Goal: Task Accomplishment & Management: Use online tool/utility

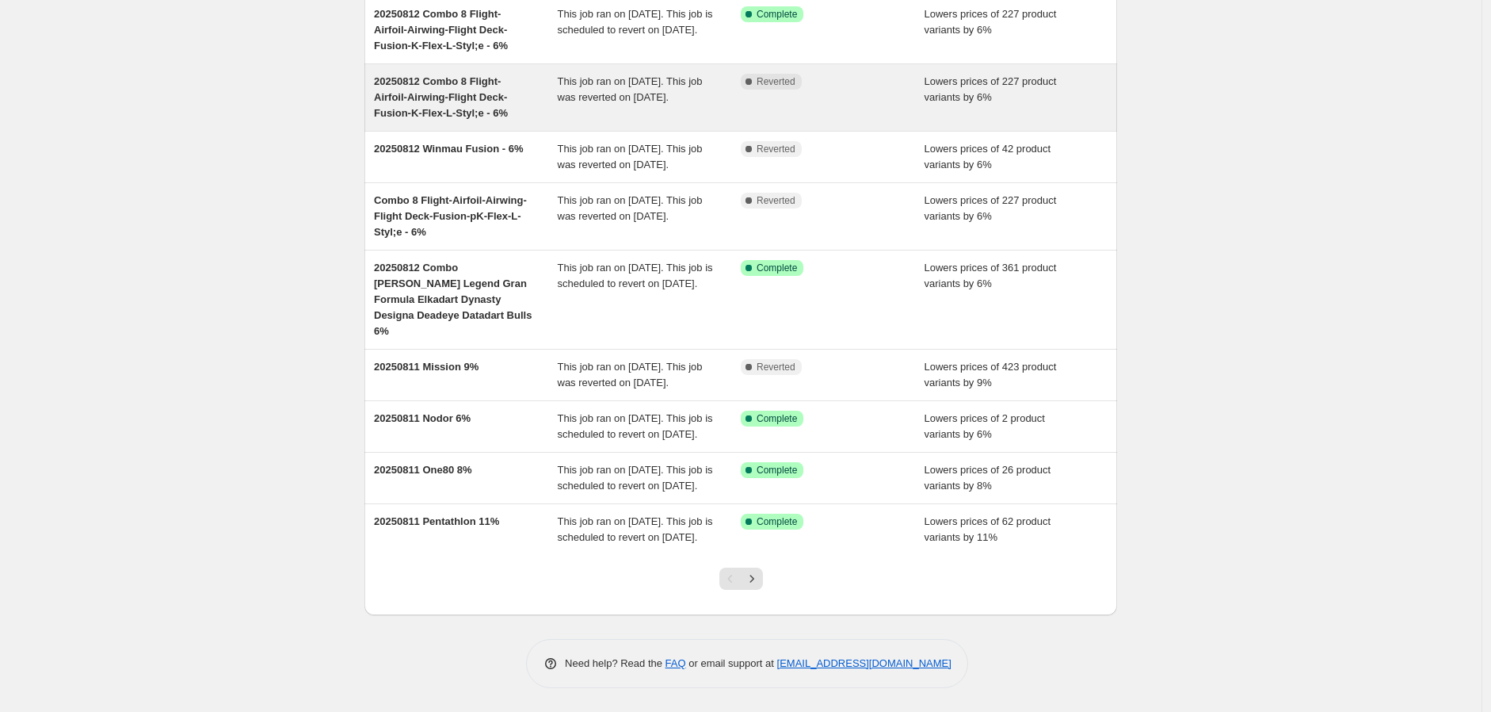
scroll to position [279, 0]
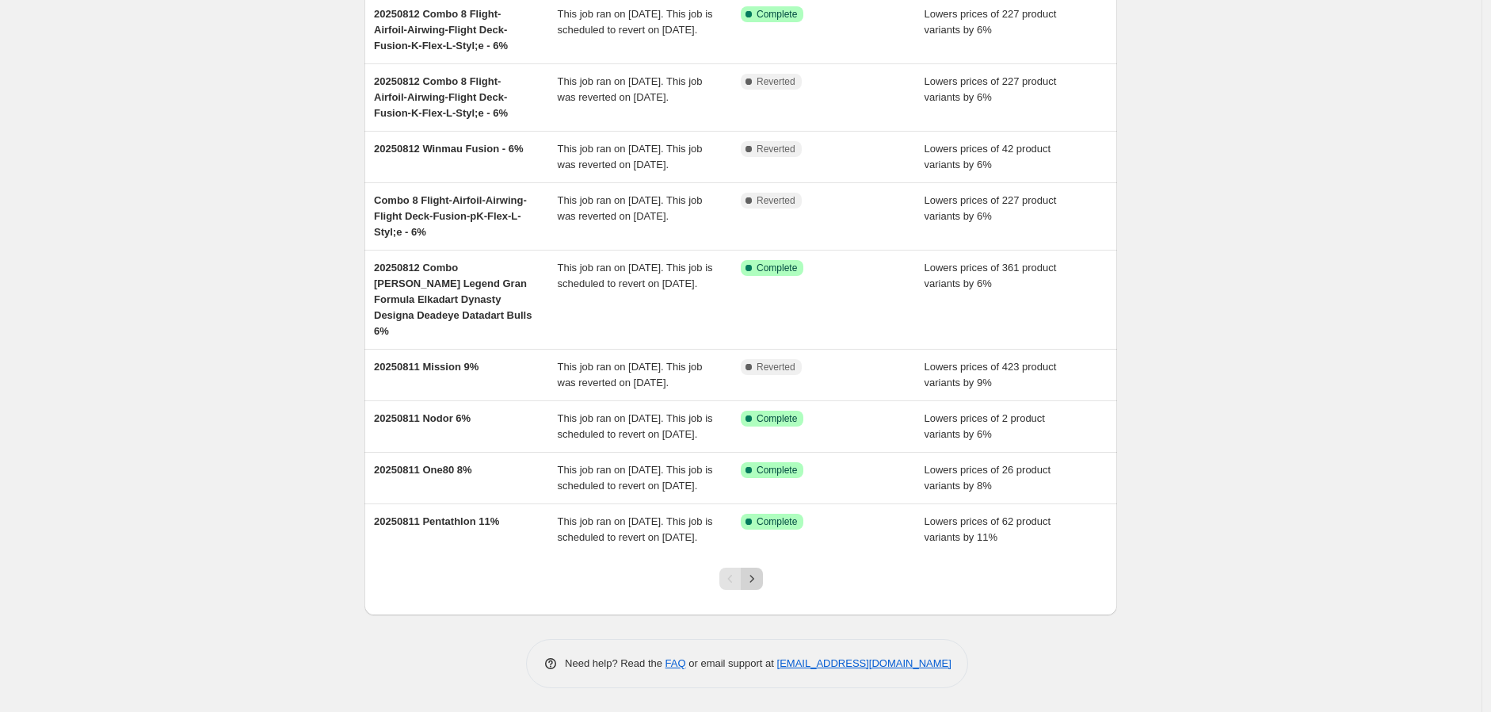
click at [755, 571] on icon "Next" at bounding box center [752, 579] width 16 height 16
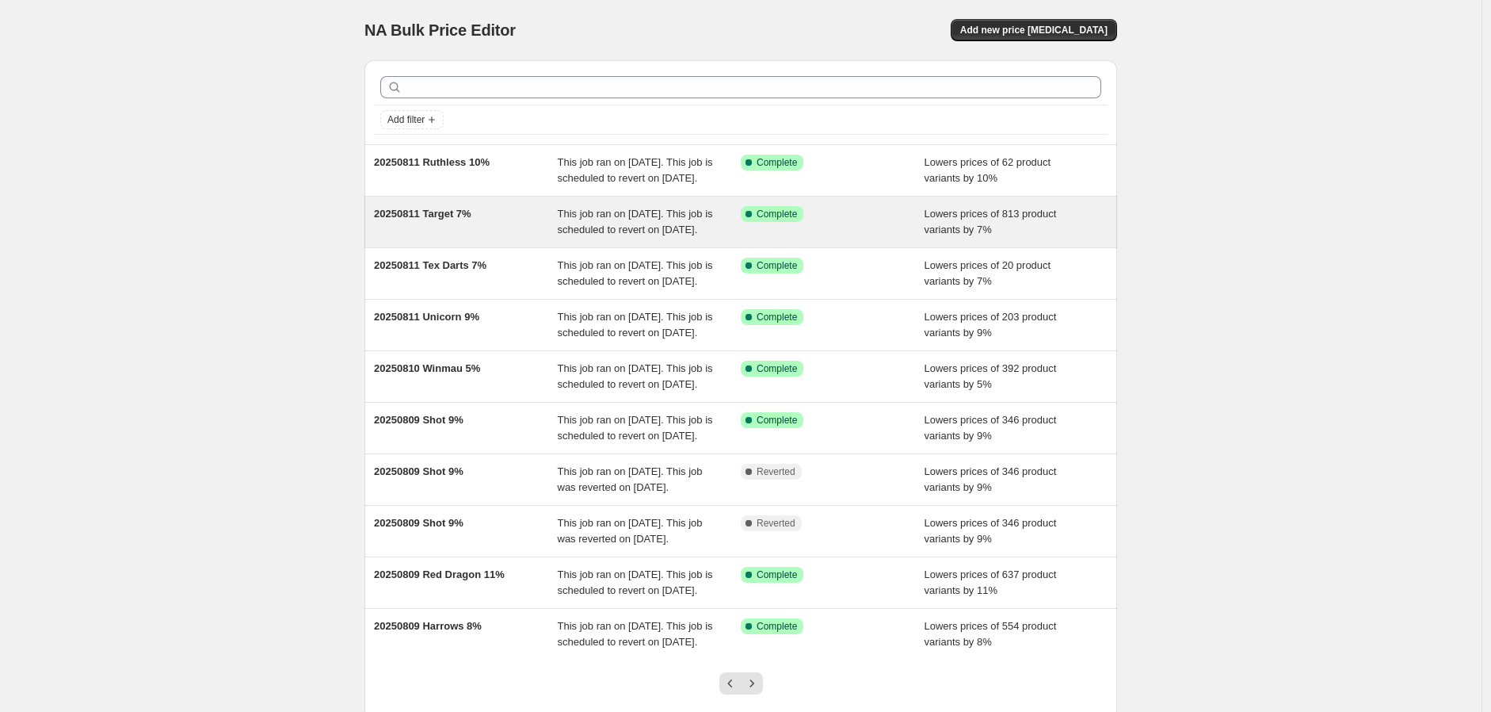
click at [460, 220] on span "20250811 Target 7%" at bounding box center [422, 214] width 97 height 12
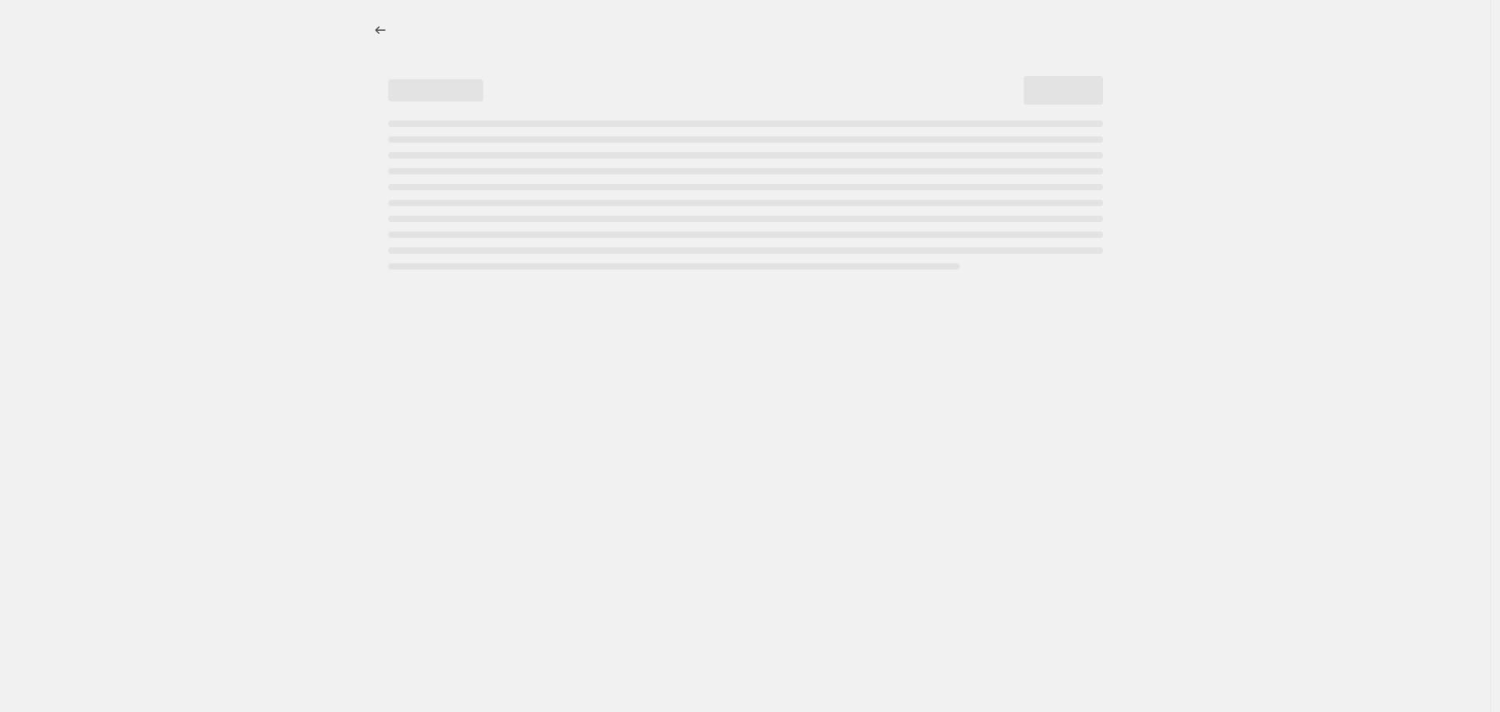
select select "percentage"
select select "no_change"
select select "vendor"
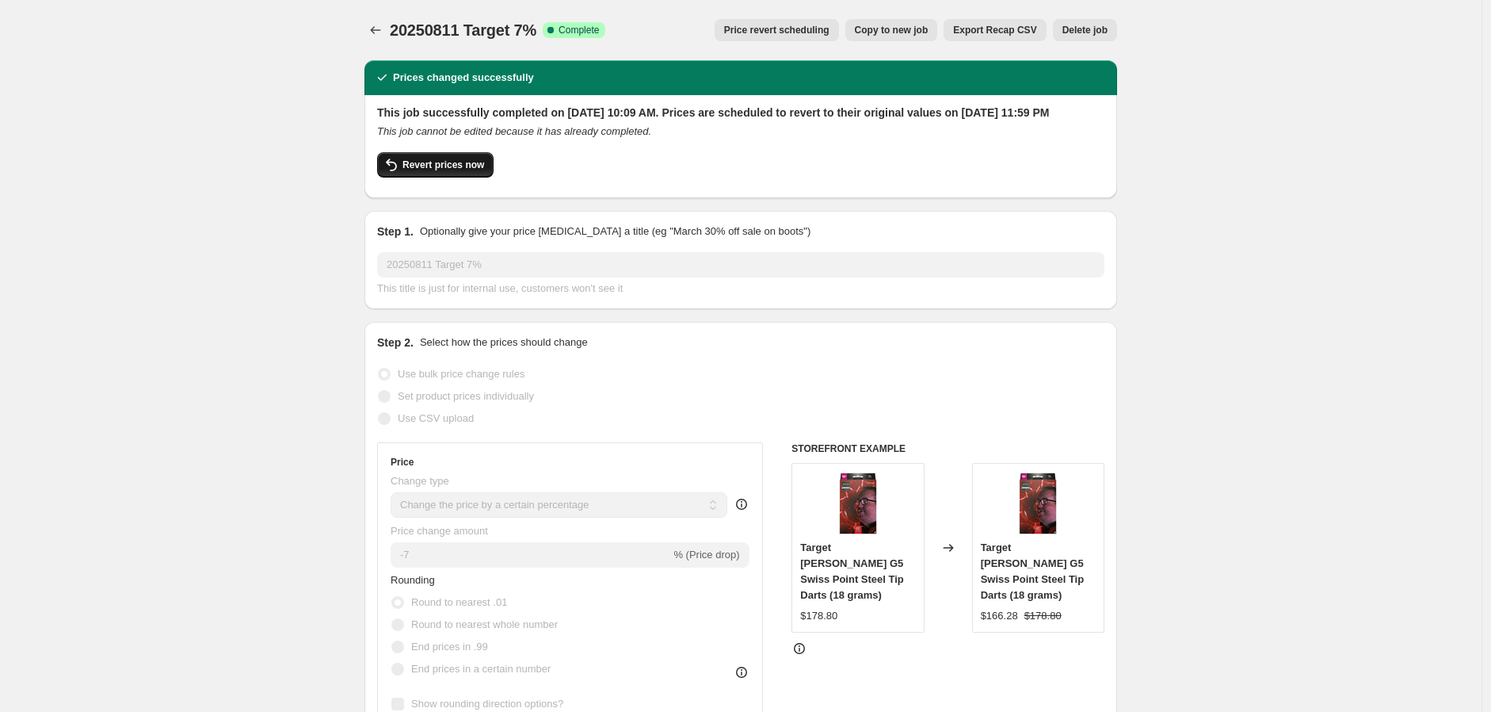
click at [448, 171] on button "Revert prices now" at bounding box center [435, 164] width 116 height 25
checkbox input "false"
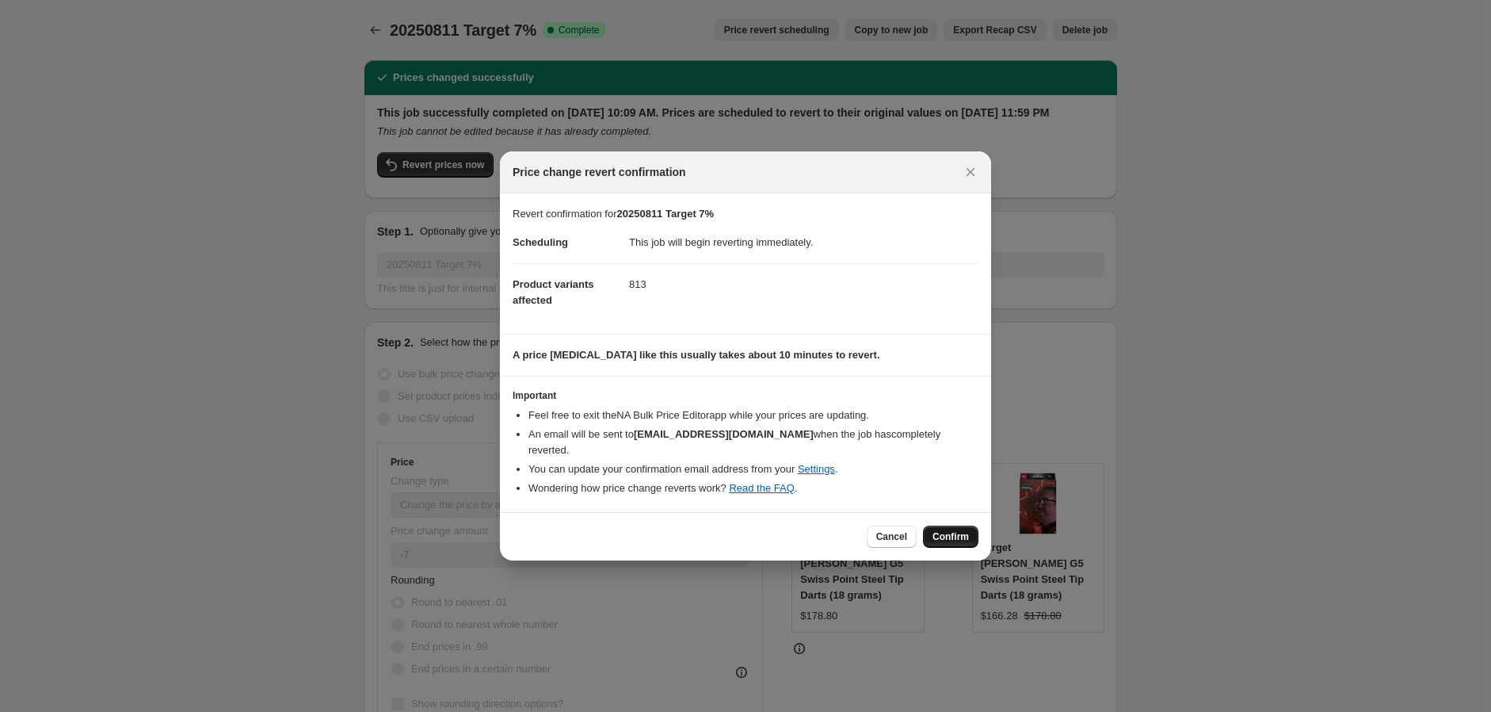
click at [945, 530] on span "Confirm" at bounding box center [951, 536] width 36 height 13
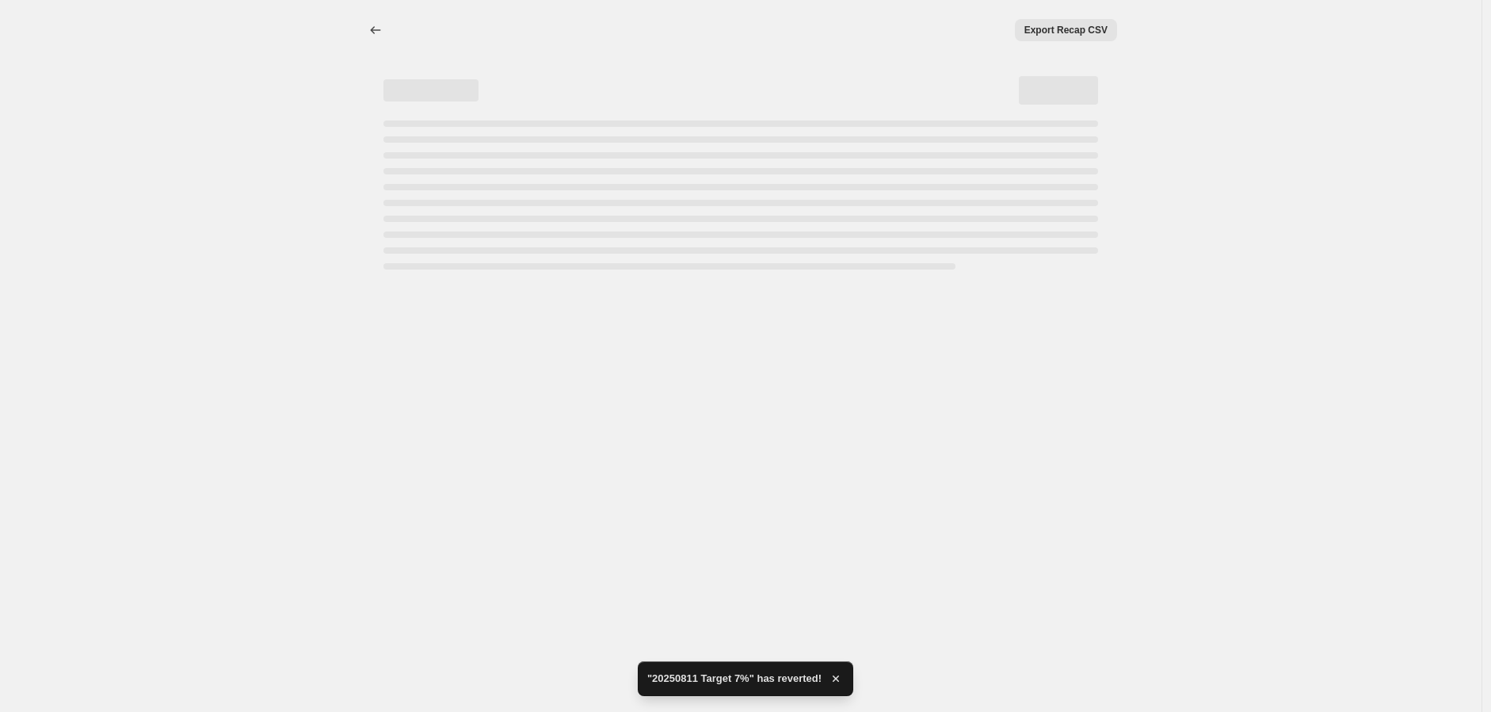
select select "percentage"
select select "no_change"
select select "vendor"
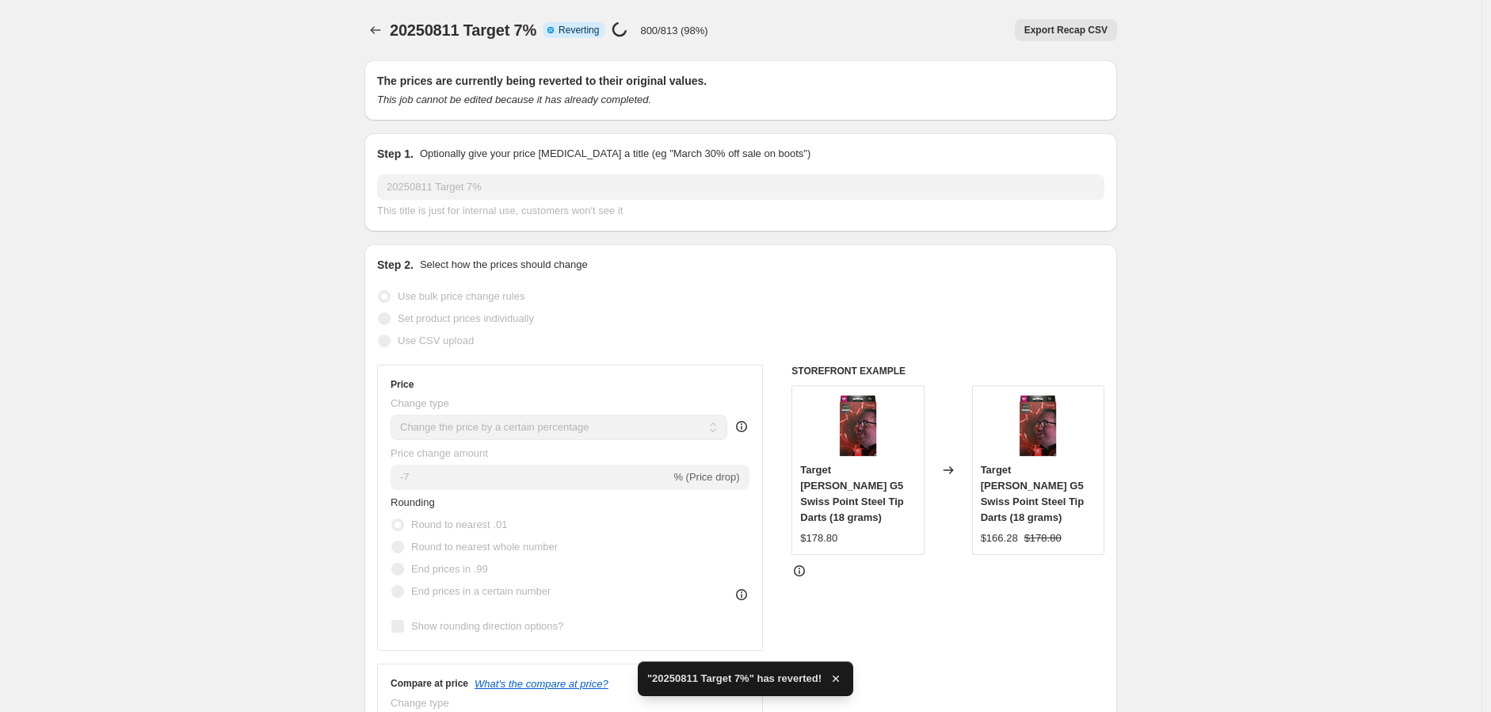
checkbox input "true"
